Goal: Transaction & Acquisition: Download file/media

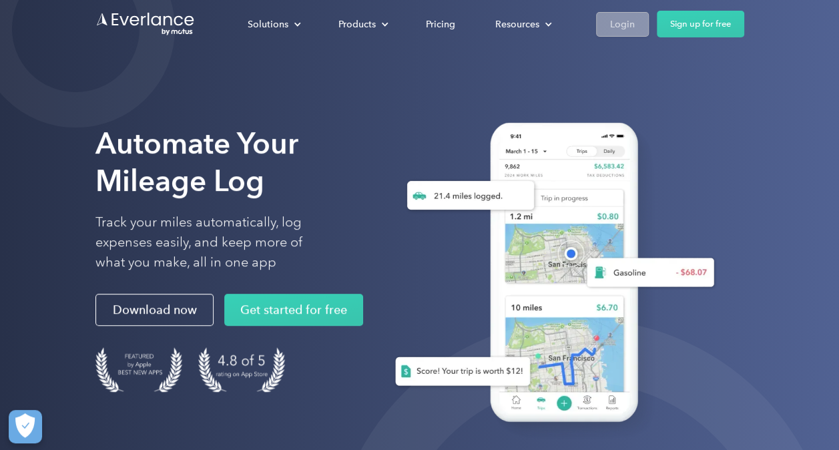
click at [622, 33] on link "Login" at bounding box center [622, 24] width 53 height 25
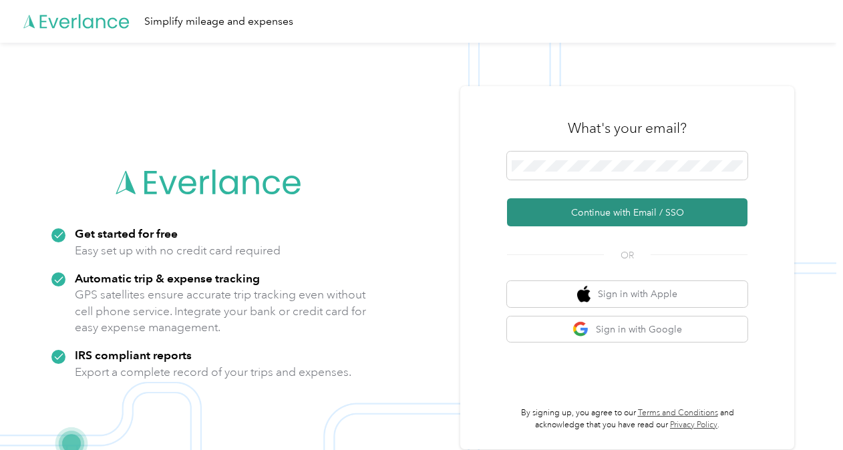
click at [590, 208] on button "Continue with Email / SSO" at bounding box center [627, 212] width 240 height 28
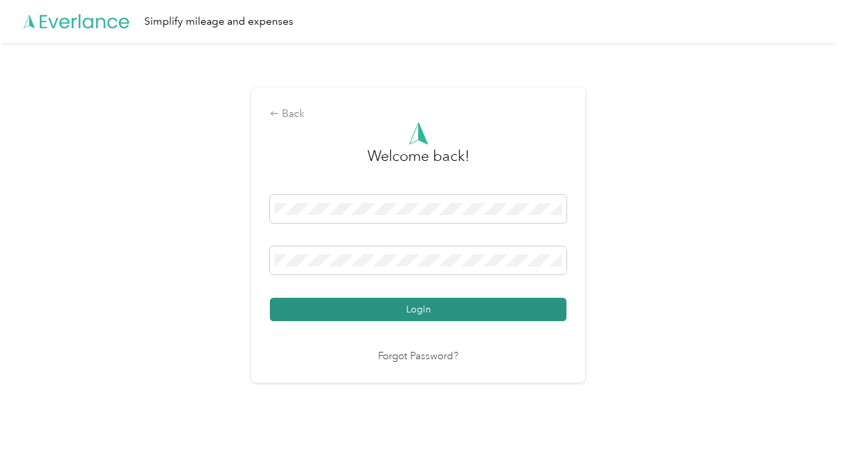
click at [424, 311] on button "Login" at bounding box center [418, 309] width 296 height 23
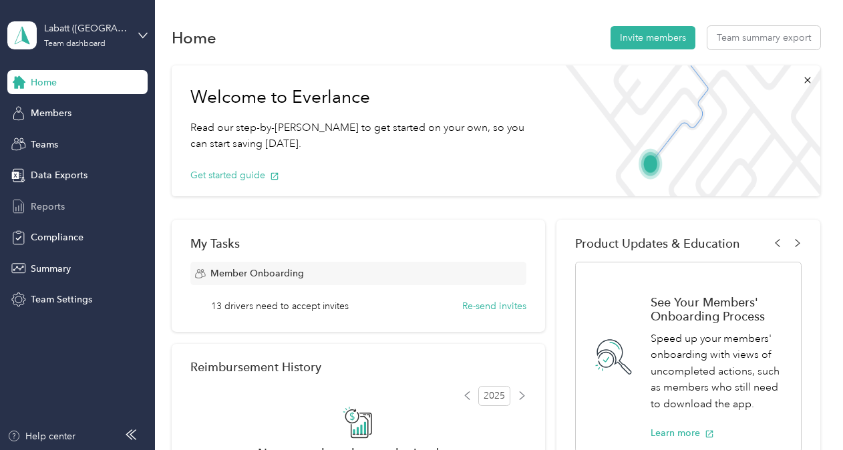
click at [51, 204] on span "Reports" at bounding box center [48, 207] width 34 height 14
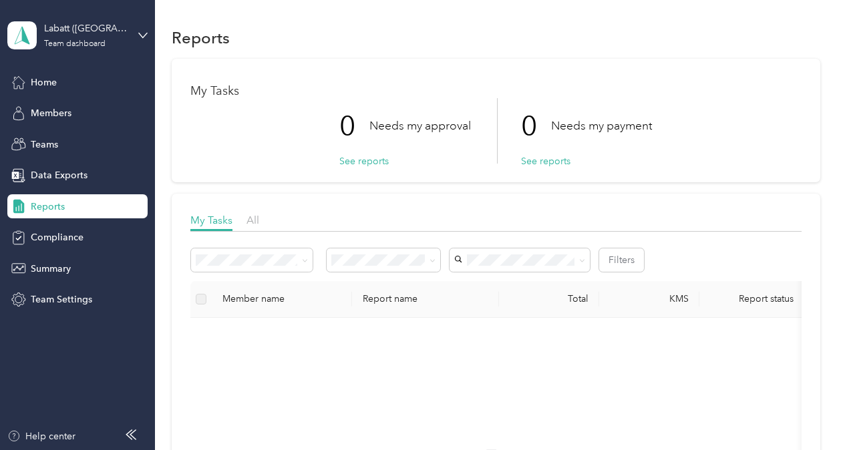
click at [136, 35] on div "Labatt ([GEOGRAPHIC_DATA]) Team dashboard" at bounding box center [77, 35] width 140 height 47
click at [57, 113] on span "Members" at bounding box center [51, 113] width 41 height 14
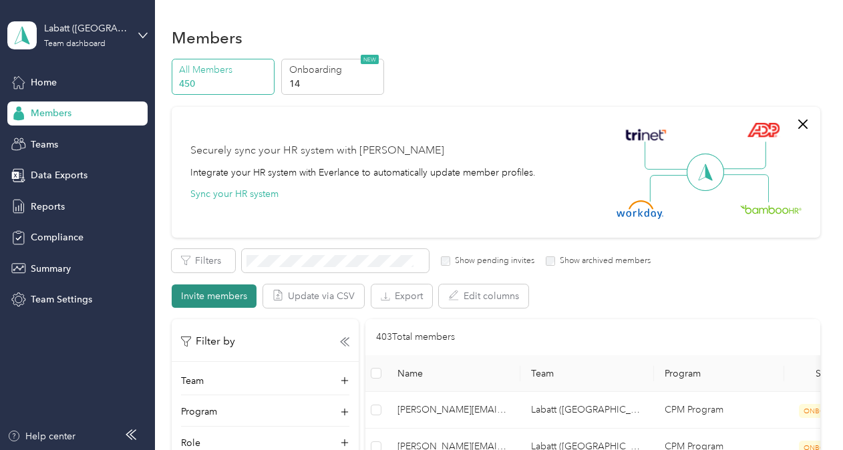
click at [215, 296] on button "Invite members" at bounding box center [214, 295] width 85 height 23
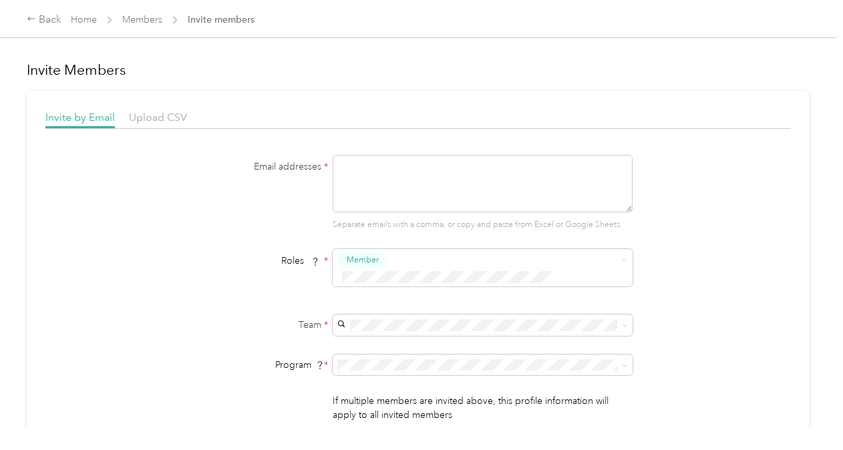
click at [25, 16] on div "Back Home Members Invite members" at bounding box center [421, 18] width 843 height 37
click at [41, 21] on div "Back" at bounding box center [44, 20] width 35 height 16
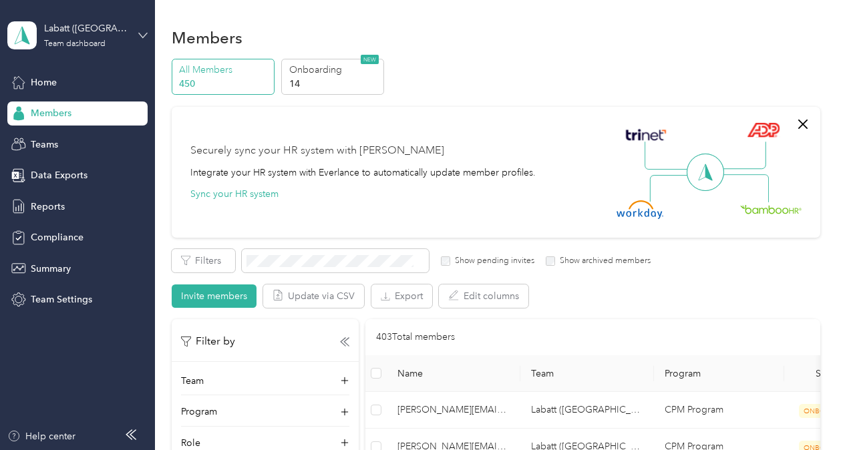
click at [139, 33] on icon at bounding box center [142, 35] width 9 height 9
click at [93, 142] on div "Personal dashboard" at bounding box center [223, 139] width 413 height 23
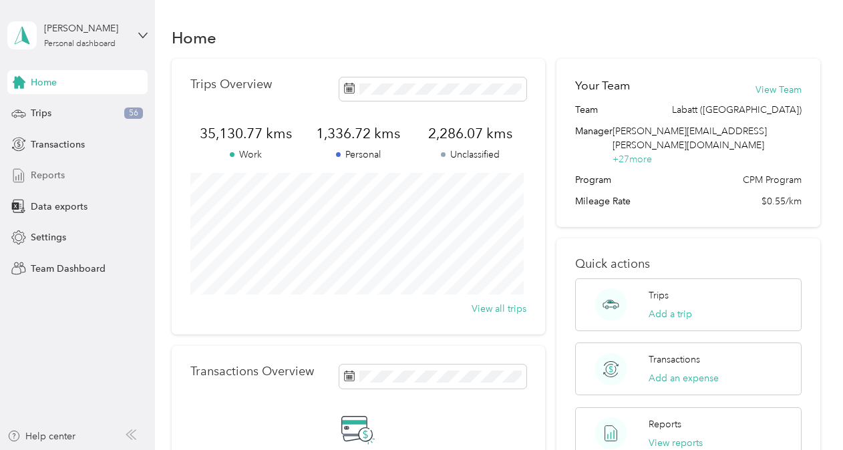
click at [48, 175] on span "Reports" at bounding box center [48, 175] width 34 height 14
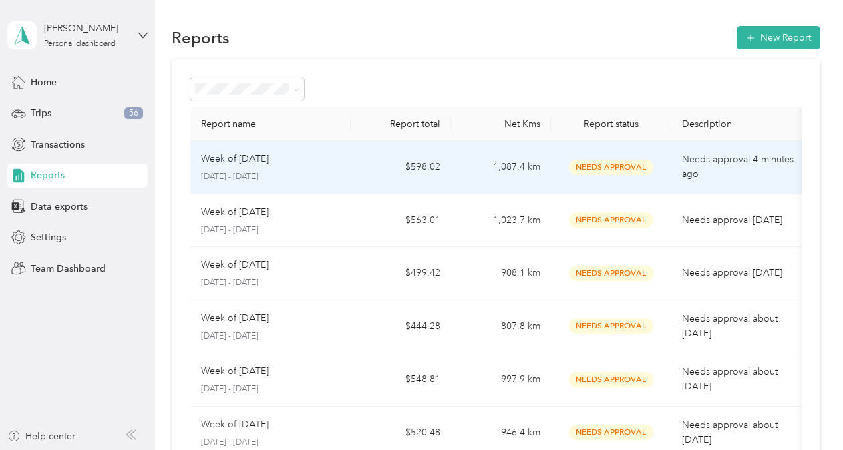
click at [376, 171] on td "$598.02" at bounding box center [401, 167] width 100 height 53
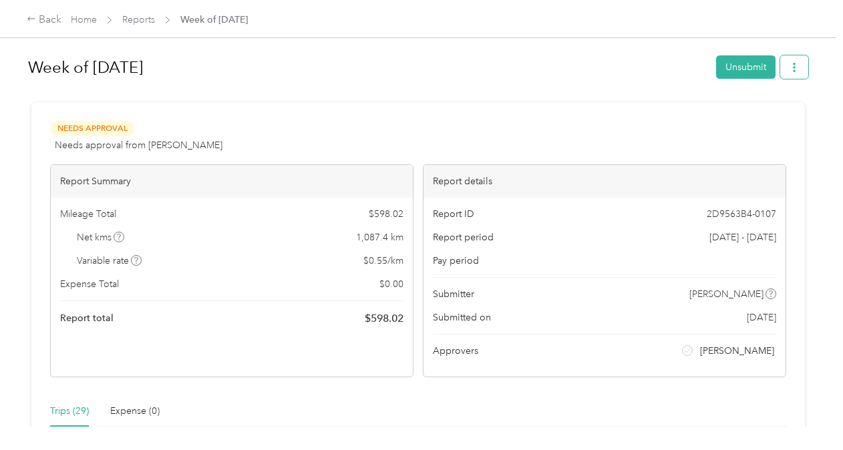
click at [793, 67] on icon "button" at bounding box center [793, 67] width 9 height 9
click at [750, 120] on span "Download" at bounding box center [752, 116] width 44 height 14
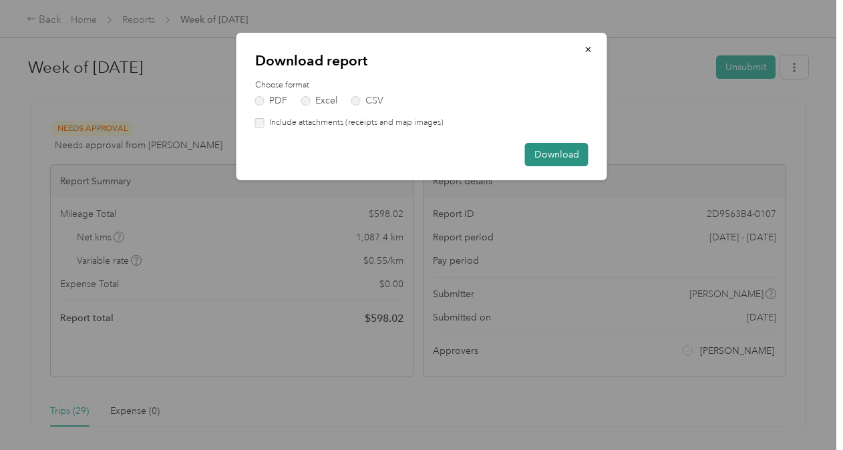
click at [543, 152] on button "Download" at bounding box center [556, 154] width 63 height 23
